Goal: Find specific page/section: Find specific page/section

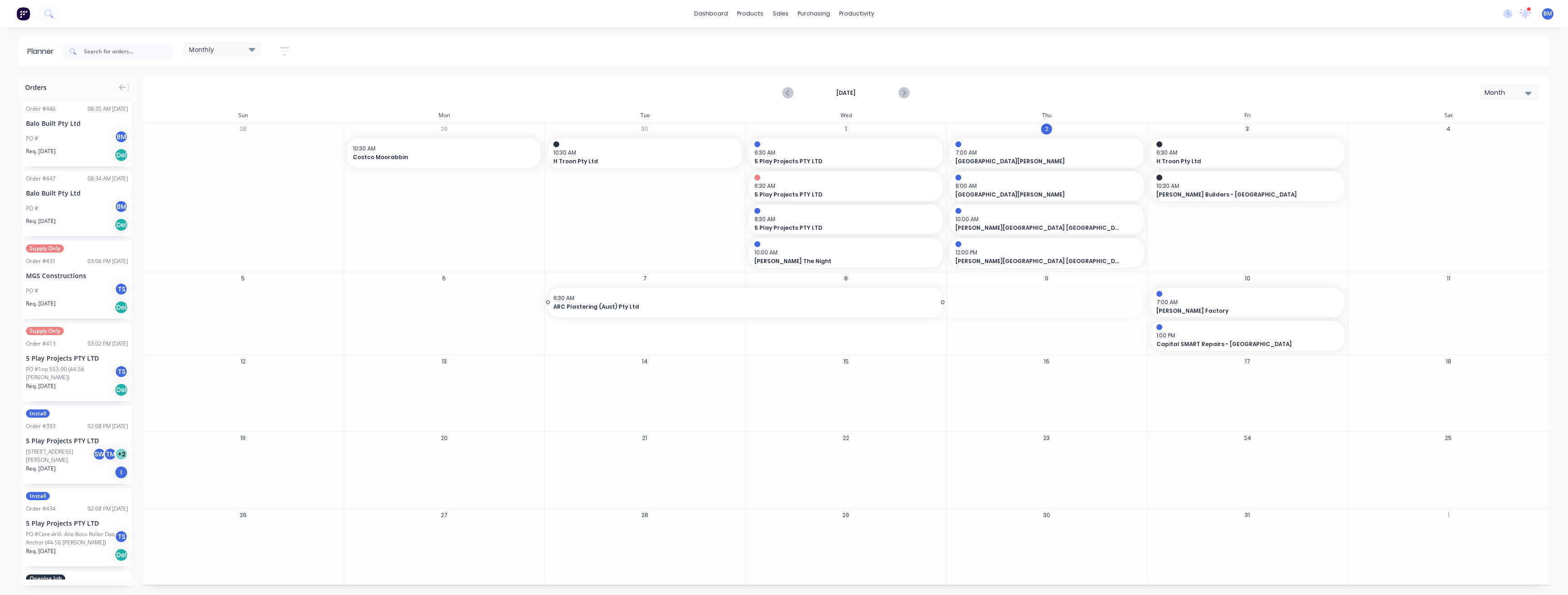
drag, startPoint x: 1142, startPoint y: 303, endPoint x: 927, endPoint y: 306, distance: 215.0
click at [117, 51] on input "text" at bounding box center [129, 51] width 91 height 18
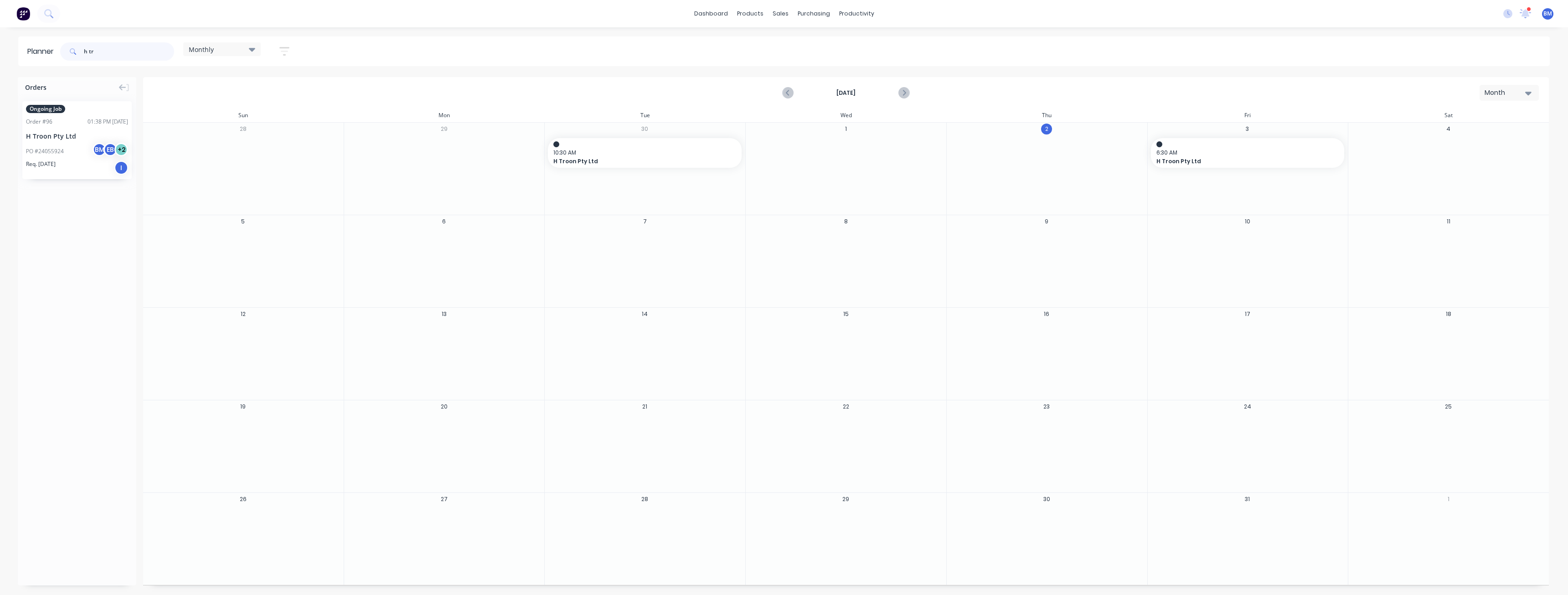
type input "h tr"
drag, startPoint x: 63, startPoint y: 151, endPoint x: 408, endPoint y: 236, distance: 355.3
drag, startPoint x: 112, startPoint y: 119, endPoint x: 812, endPoint y: 255, distance: 713.1
drag, startPoint x: 101, startPoint y: 51, endPoint x: 38, endPoint y: 55, distance: 63.1
click at [38, 55] on header "Planner h tr Monthly Save new view None edit Monthly (Default) edit Show/Hide u…" at bounding box center [784, 51] width 1531 height 30
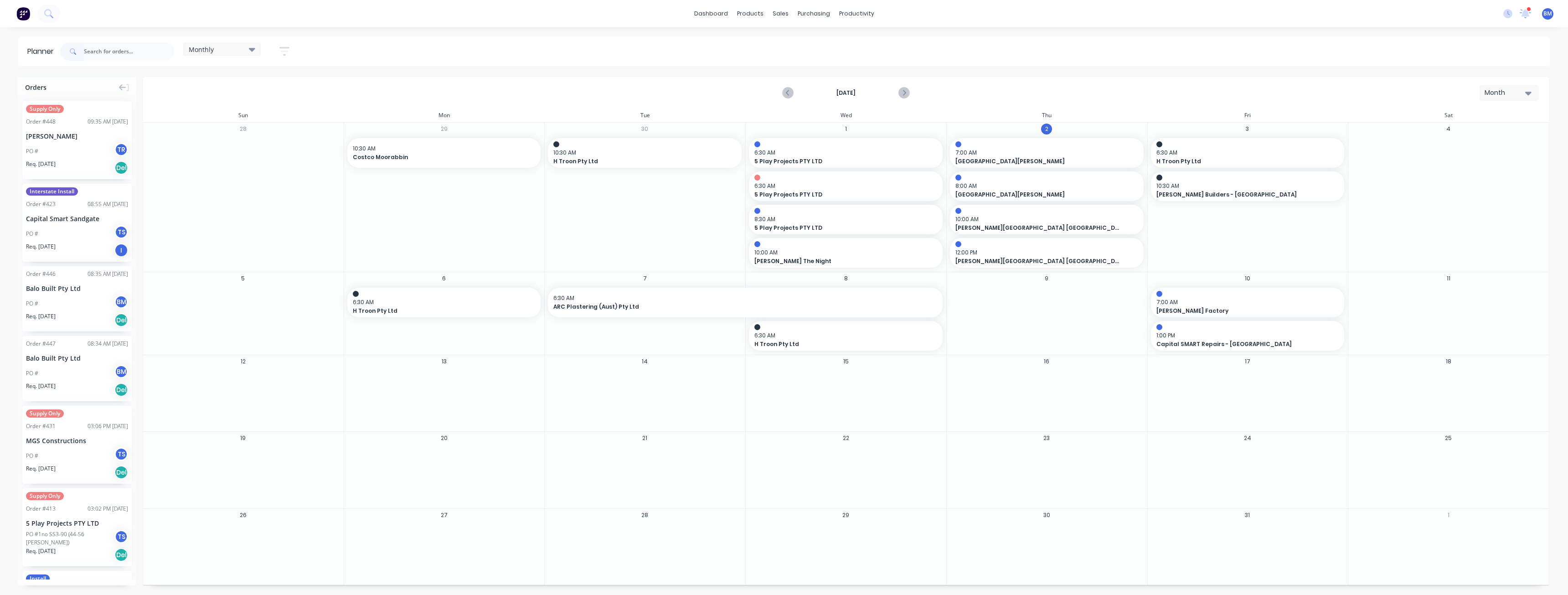
click at [9, 74] on div "Planner Monthly Save new view None edit Monthly (Default) edit Show/Hide users …" at bounding box center [784, 315] width 1568 height 558
click at [494, 60] on div "Monthly Save new view None edit Monthly (Default) edit Show/Hide users Show/Hid…" at bounding box center [804, 51] width 1491 height 27
click at [705, 84] on div "[DATE] Month" at bounding box center [846, 92] width 1404 height 30
click at [797, 39] on div "Sales Orders" at bounding box center [814, 43] width 38 height 8
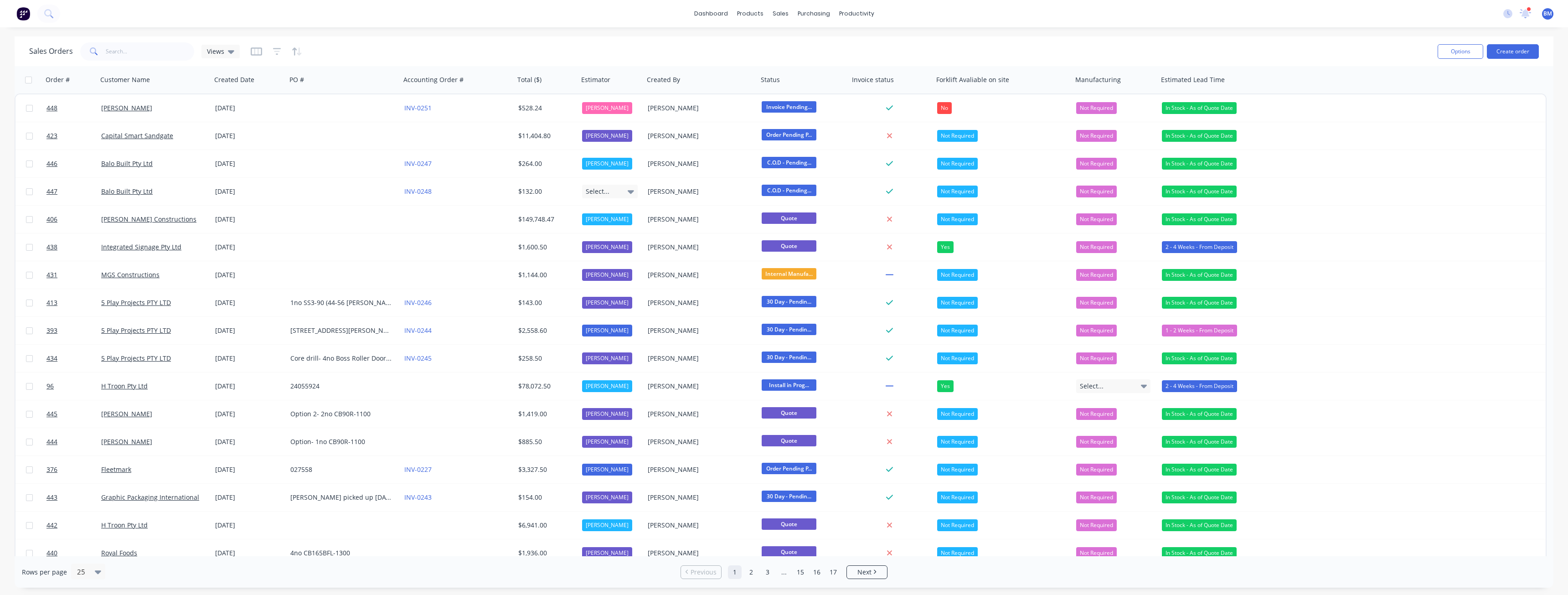
click at [358, 50] on div "Sales Orders Views" at bounding box center [729, 51] width 1401 height 22
